Goal: Information Seeking & Learning: Check status

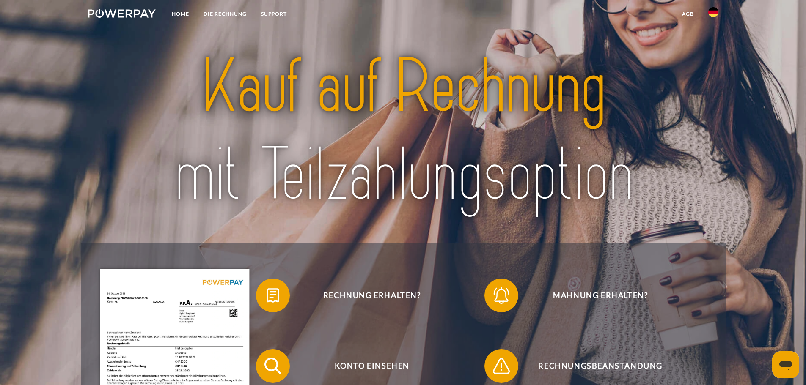
click at [717, 11] on img at bounding box center [713, 12] width 10 height 10
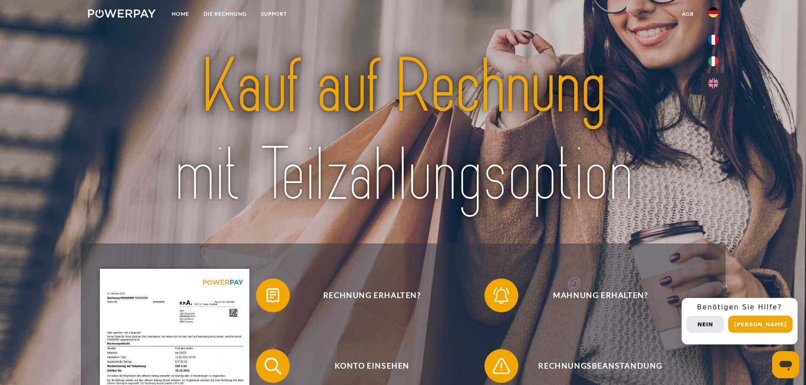
click at [711, 83] on img at bounding box center [713, 83] width 10 height 10
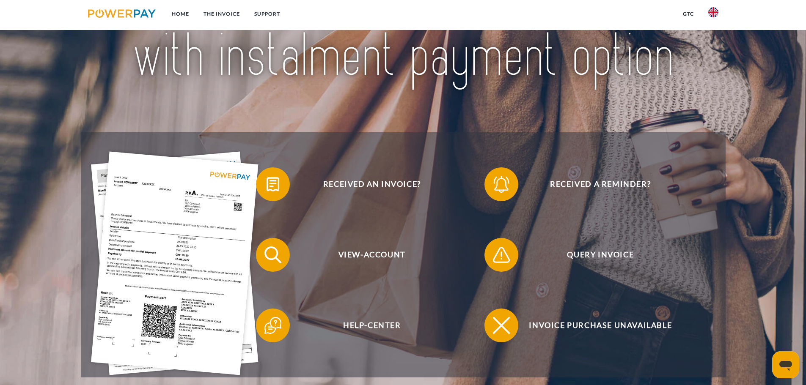
scroll to position [113, 0]
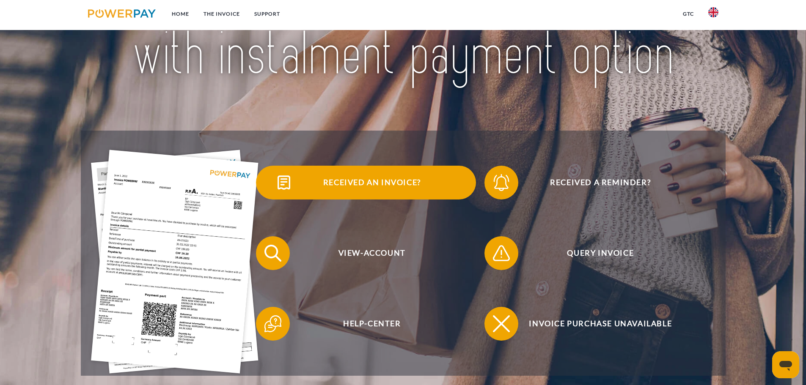
click at [383, 189] on span "Received an invoice?" at bounding box center [371, 183] width 207 height 34
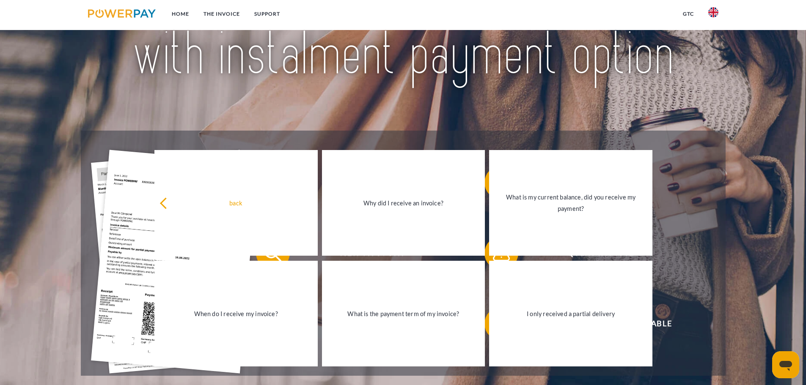
click at [375, 91] on img at bounding box center [403, 18] width 568 height 185
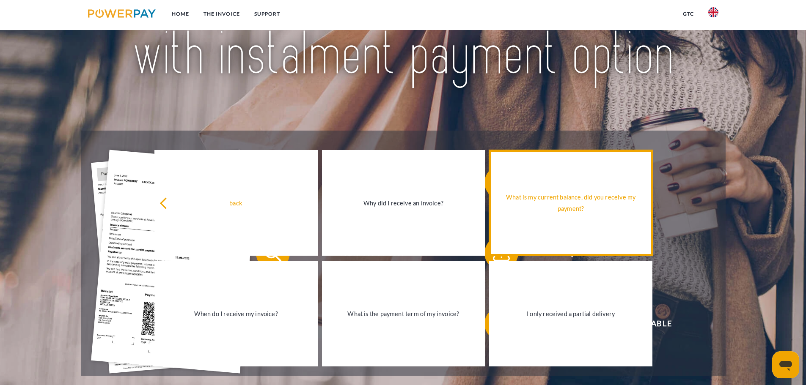
click at [560, 226] on link "What is my current balance, did you receive my payment?" at bounding box center [570, 203] width 163 height 106
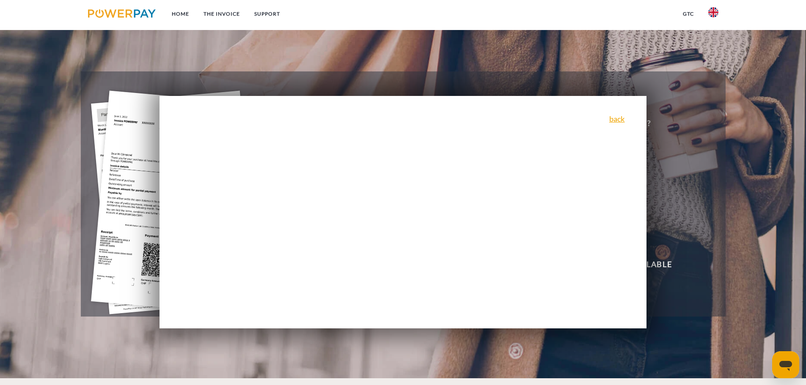
scroll to position [169, 0]
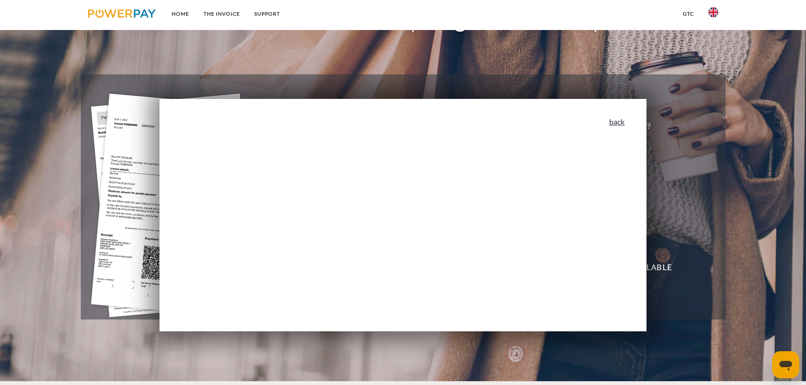
click at [621, 125] on link "back" at bounding box center [617, 122] width 16 height 8
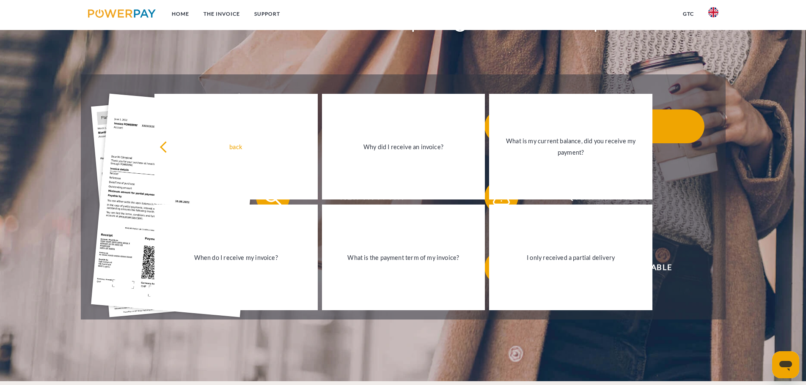
click at [697, 132] on span "Received a reminder?" at bounding box center [600, 127] width 207 height 34
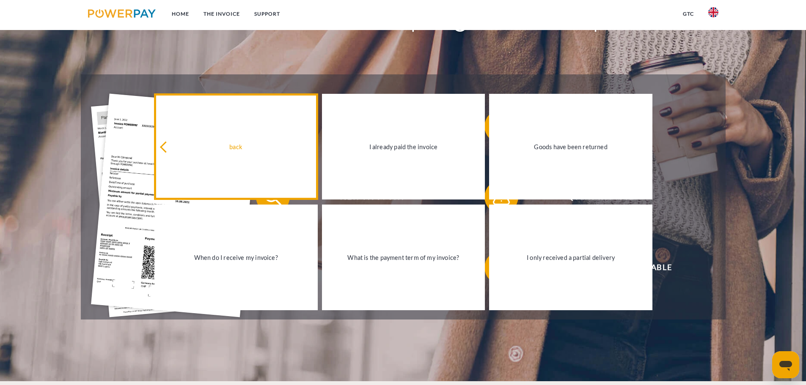
click at [224, 153] on div "back" at bounding box center [235, 146] width 153 height 11
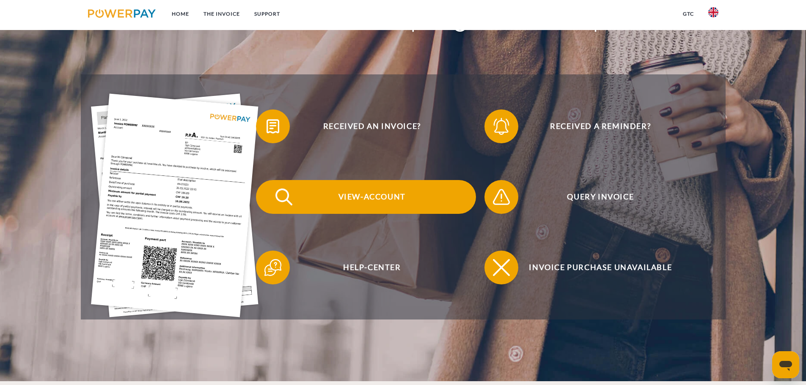
click at [392, 203] on span "View-Account" at bounding box center [371, 197] width 207 height 34
